Goal: Task Accomplishment & Management: Manage account settings

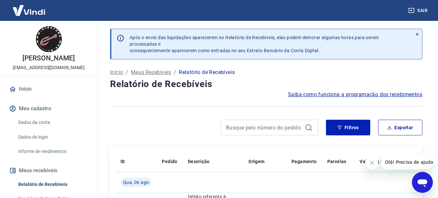
scroll to position [54, 0]
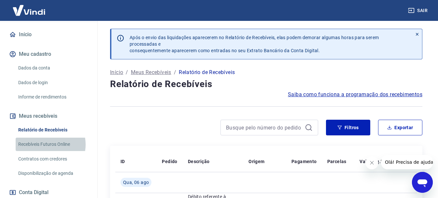
click at [46, 144] on link "Recebíveis Futuros Online" at bounding box center [53, 144] width 74 height 13
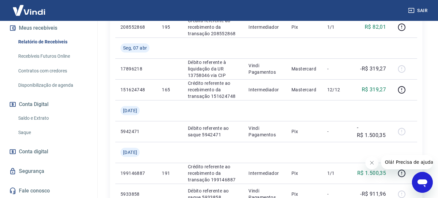
scroll to position [0, 0]
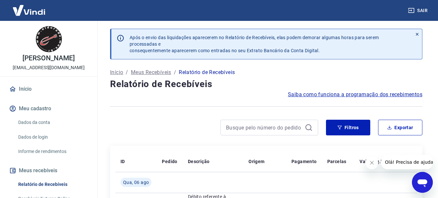
scroll to position [54, 0]
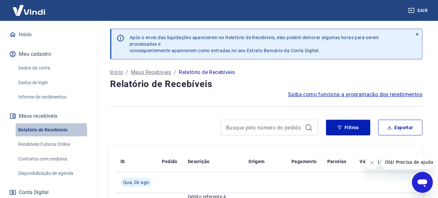
click at [51, 131] on link "Relatório de Recebíveis" at bounding box center [53, 129] width 74 height 13
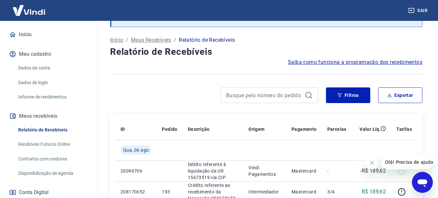
scroll to position [140, 0]
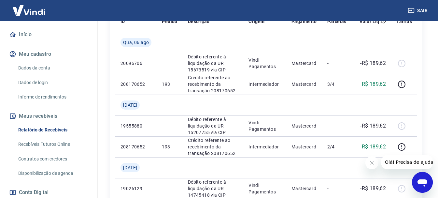
click at [49, 144] on link "Recebíveis Futuros Online" at bounding box center [53, 144] width 74 height 13
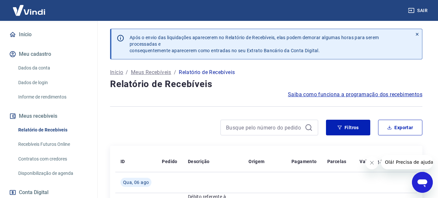
scroll to position [109, 0]
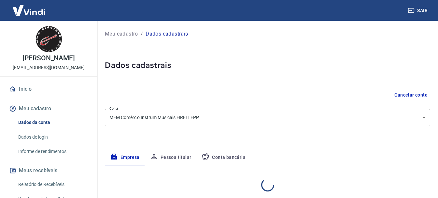
select select "MG"
select select "business"
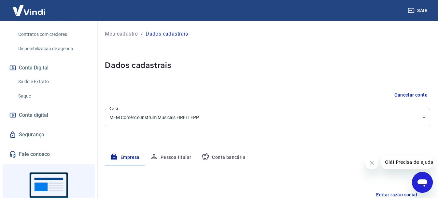
scroll to position [163, 0]
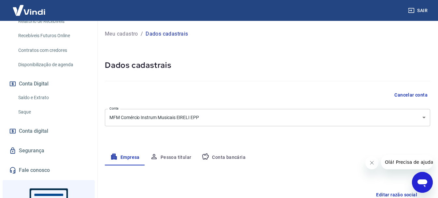
click at [27, 108] on link "Saque" at bounding box center [53, 111] width 74 height 13
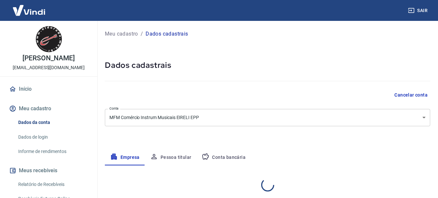
select select "MG"
select select "business"
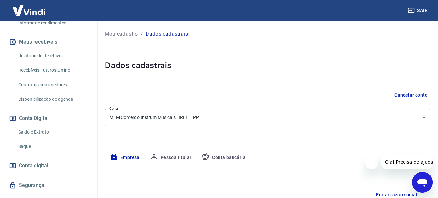
scroll to position [163, 0]
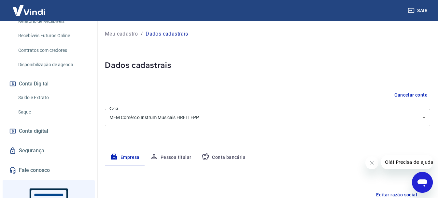
click at [26, 112] on link "Saque" at bounding box center [53, 111] width 74 height 13
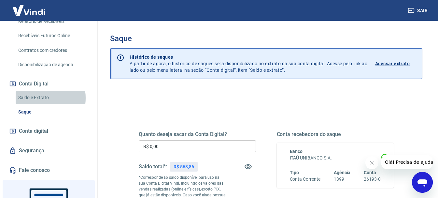
click at [32, 98] on link "Saldo e Extrato" at bounding box center [53, 97] width 74 height 13
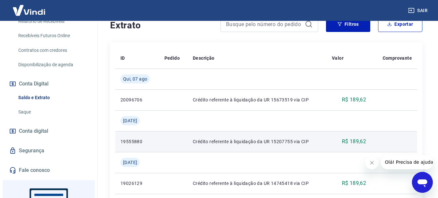
scroll to position [196, 0]
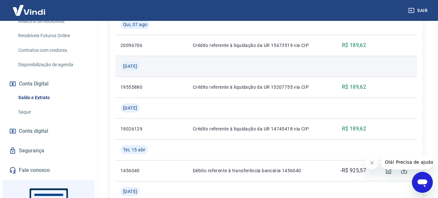
click at [137, 64] on span "Ter, 08 jul" at bounding box center [130, 66] width 14 height 7
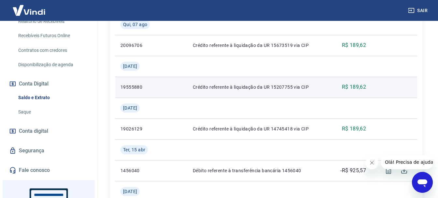
click at [138, 86] on p "19555880" at bounding box center [138, 87] width 34 height 7
click at [228, 85] on p "Crédito referente à liquidação da UR 15207755 via CIP" at bounding box center [257, 87] width 129 height 7
click at [348, 85] on p "R$ 189,62" at bounding box center [354, 87] width 24 height 8
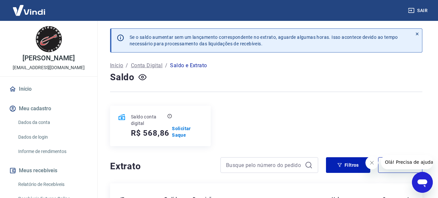
scroll to position [0, 0]
click at [179, 135] on p "Solicitar Saque" at bounding box center [187, 131] width 31 height 13
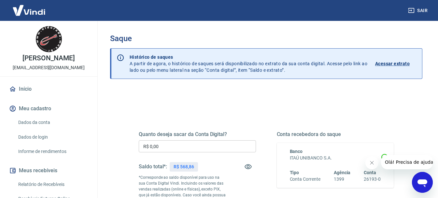
click at [422, 10] on button "Sair" at bounding box center [418, 11] width 23 height 12
